Goal: Find specific page/section: Find specific page/section

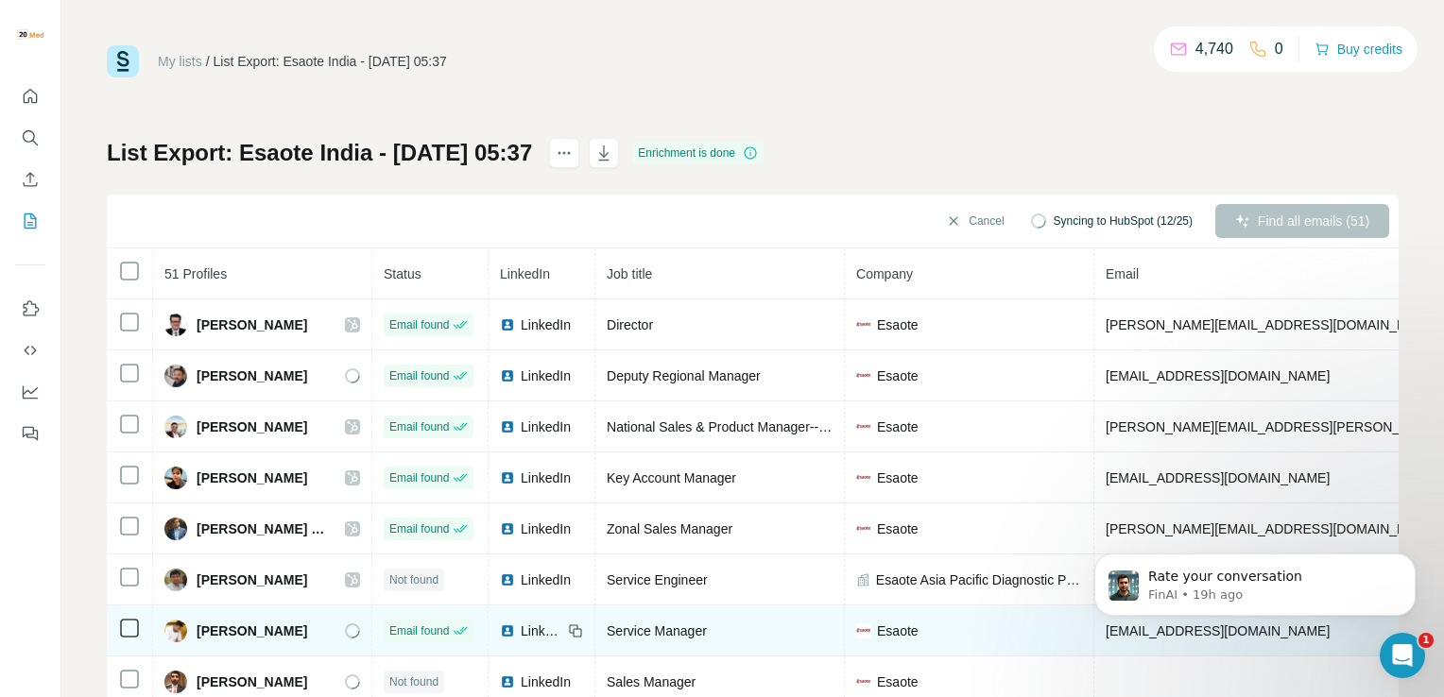
click at [312, 606] on td "[PERSON_NAME]" at bounding box center [262, 631] width 219 height 51
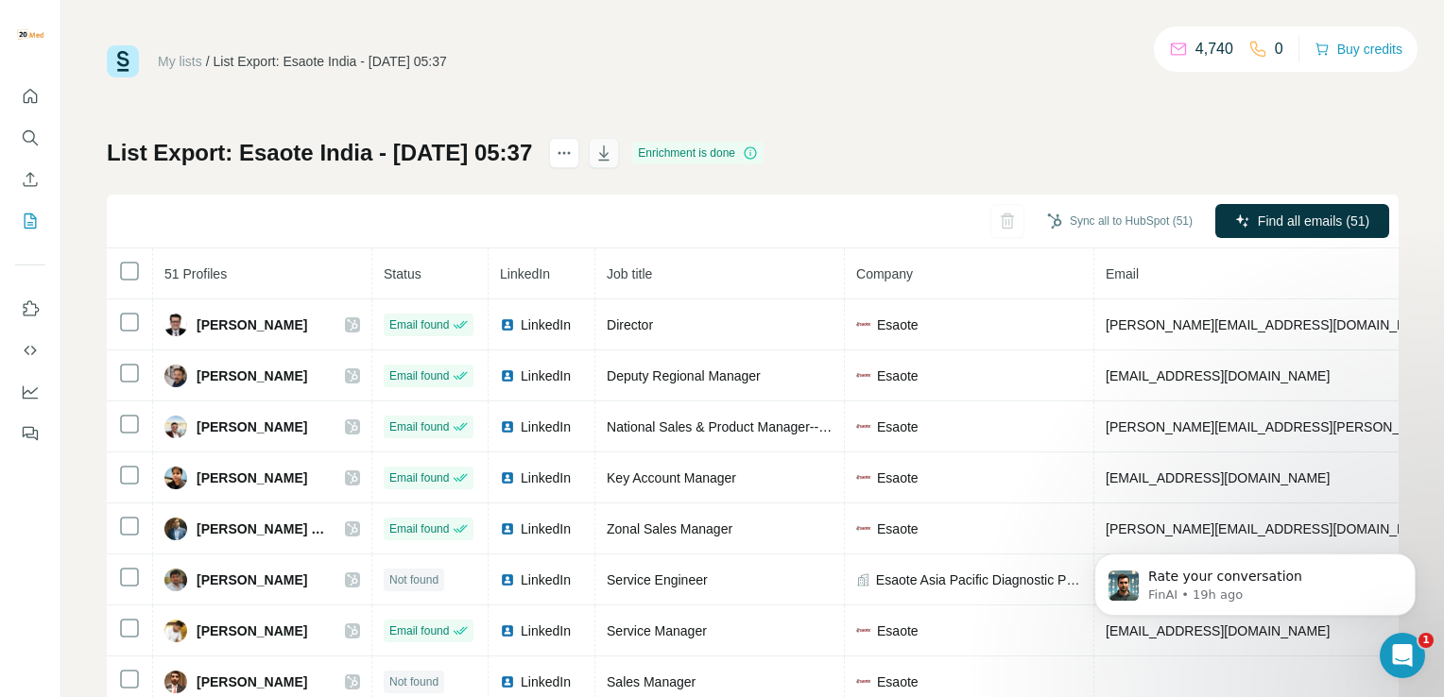
click at [613, 157] on icon "button" at bounding box center [603, 153] width 19 height 19
